Goal: Information Seeking & Learning: Check status

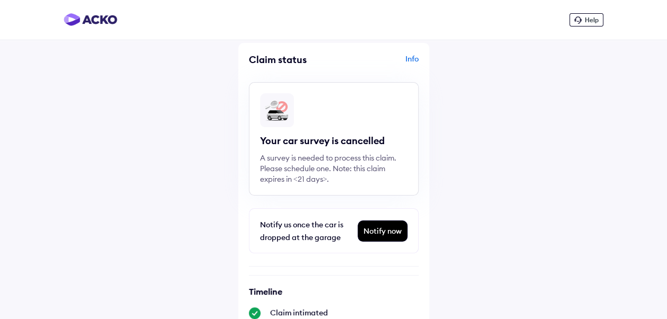
click at [409, 58] on div "Info" at bounding box center [377, 64] width 82 height 20
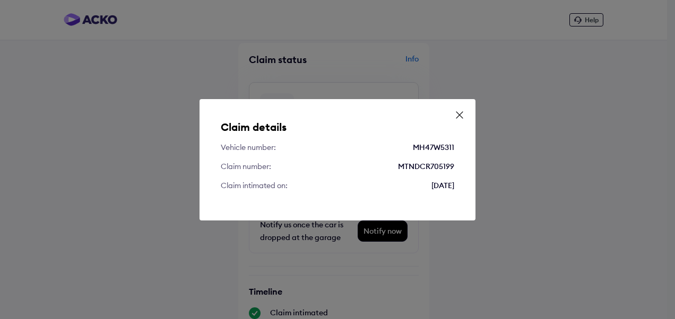
click at [456, 117] on icon at bounding box center [459, 115] width 11 height 11
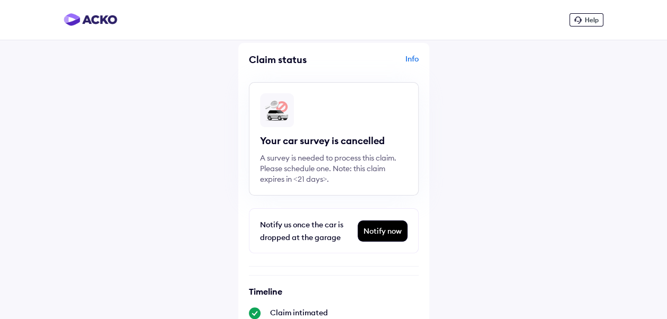
click at [583, 25] on div "Help" at bounding box center [586, 19] width 34 height 13
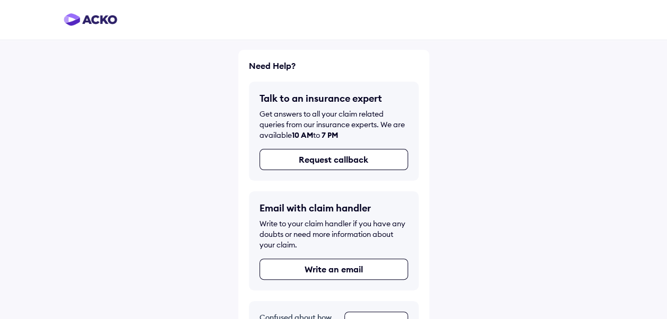
scroll to position [34, 0]
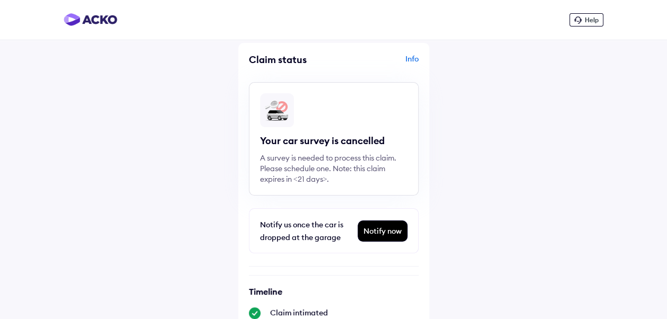
click at [380, 231] on div "Notify now" at bounding box center [382, 231] width 49 height 20
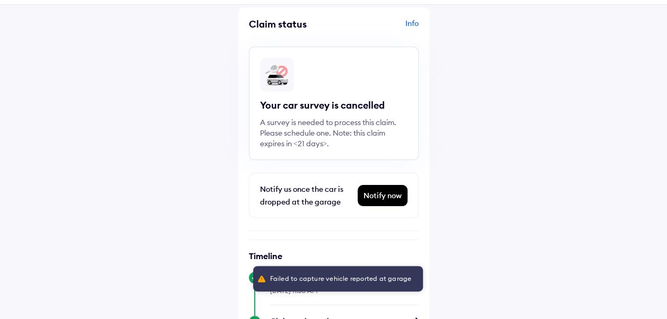
scroll to position [35, 0]
click at [343, 107] on div "Your car survey is cancelled" at bounding box center [334, 106] width 148 height 13
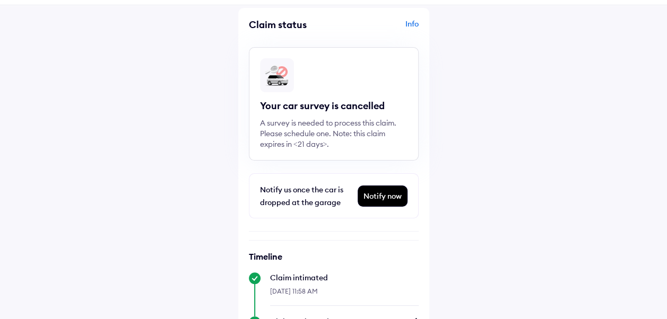
scroll to position [0, 0]
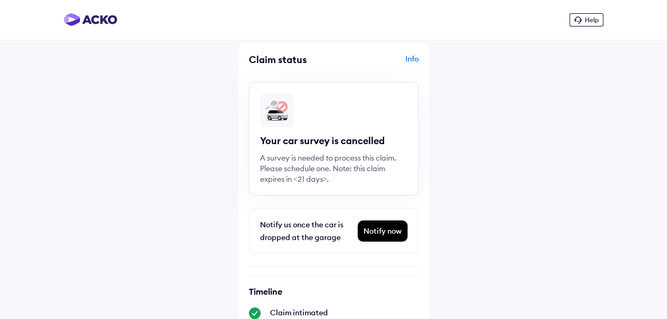
click at [593, 16] on span "Help" at bounding box center [592, 20] width 14 height 8
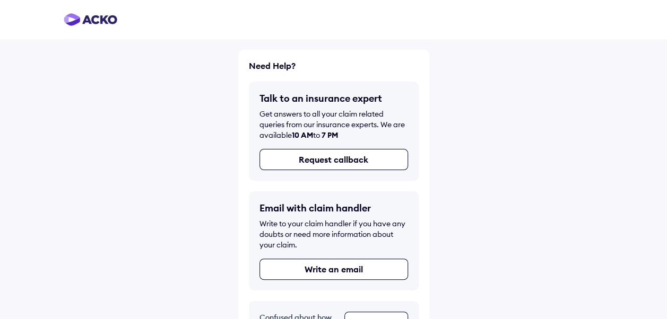
scroll to position [34, 0]
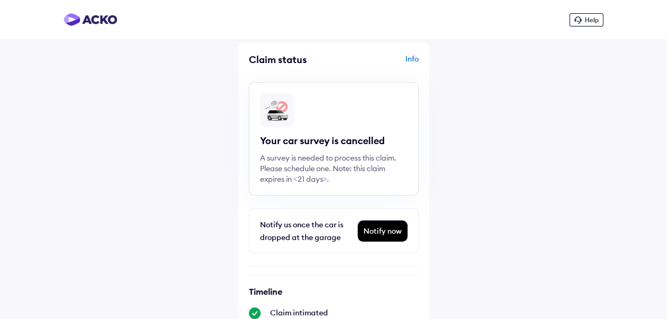
click at [408, 59] on div "Info" at bounding box center [377, 64] width 82 height 20
